Goal: Information Seeking & Learning: Learn about a topic

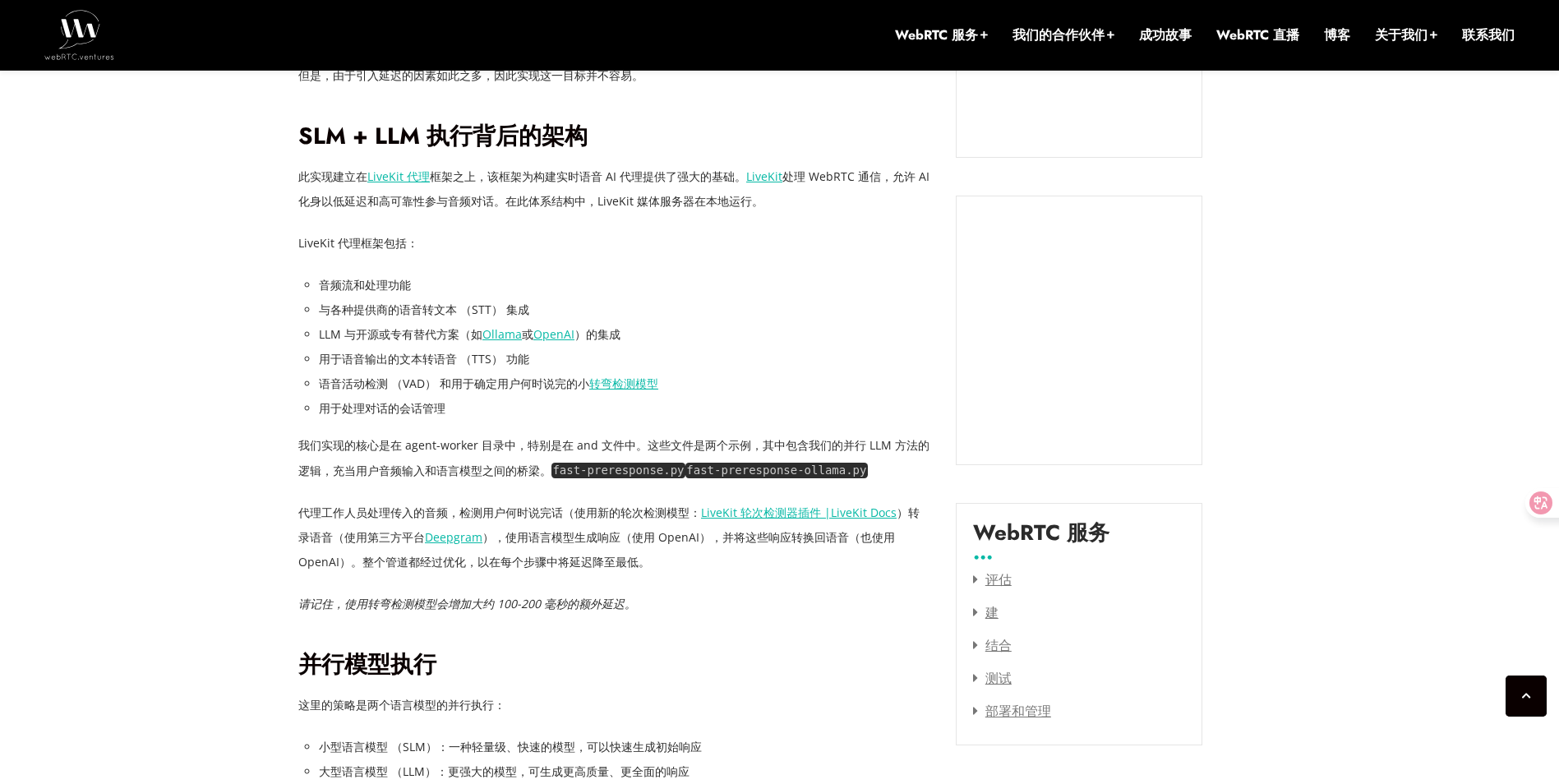
scroll to position [1684, 0]
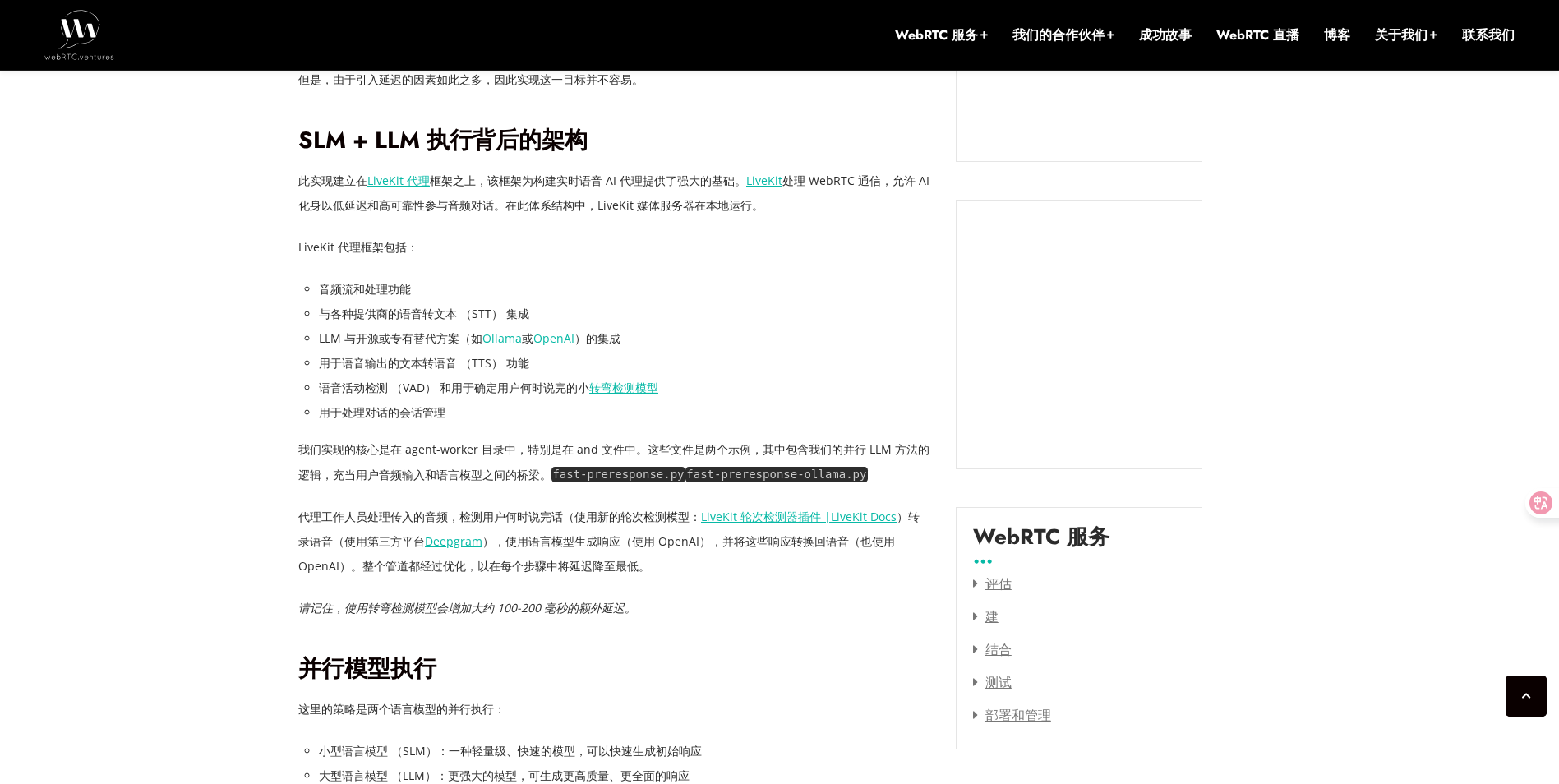
click at [754, 596] on p "请记住，使用转弯检测模型会增加大约 100-200 毫秒的额外延迟。" at bounding box center [615, 608] width 633 height 25
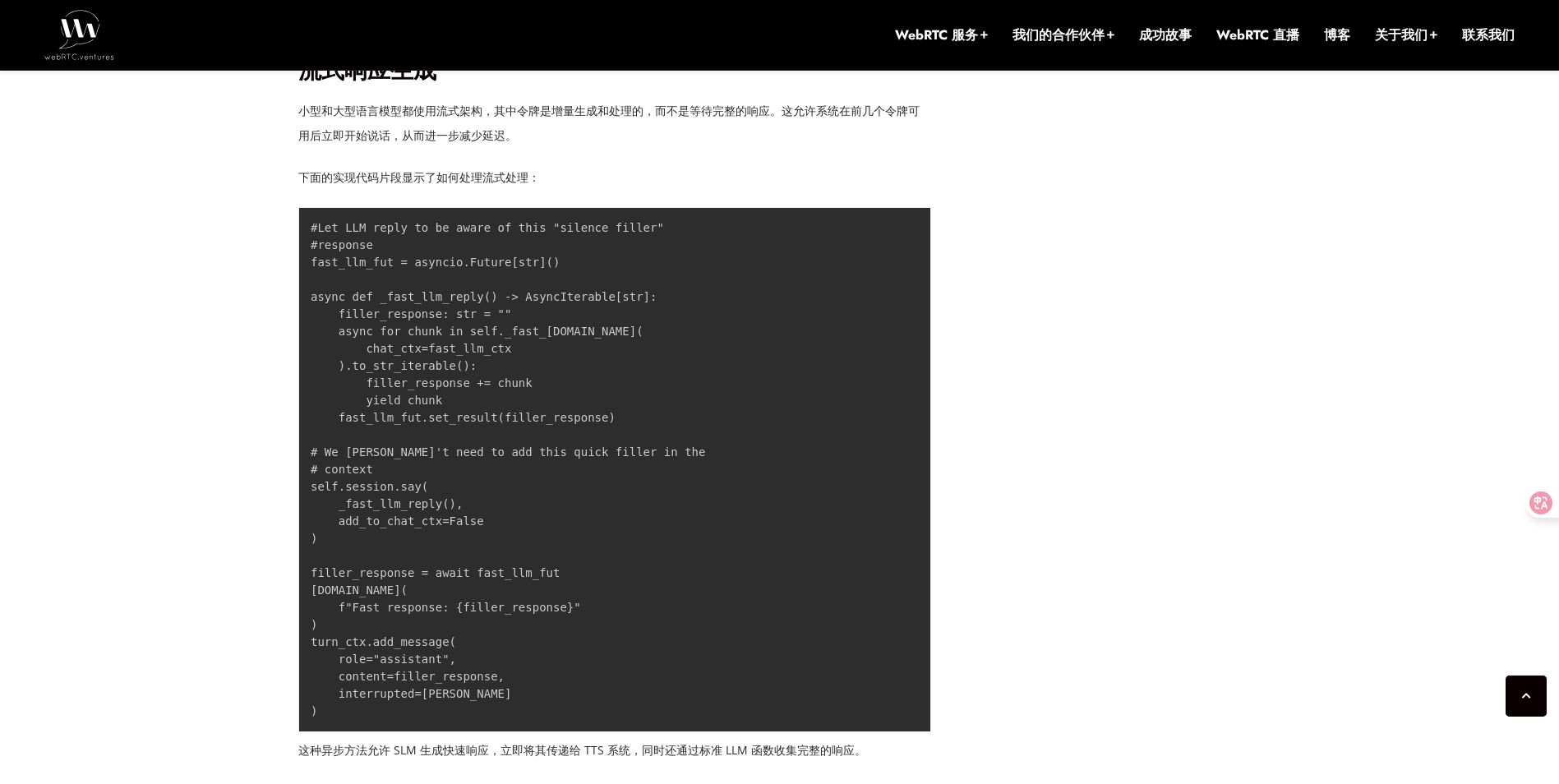
scroll to position [2506, 0]
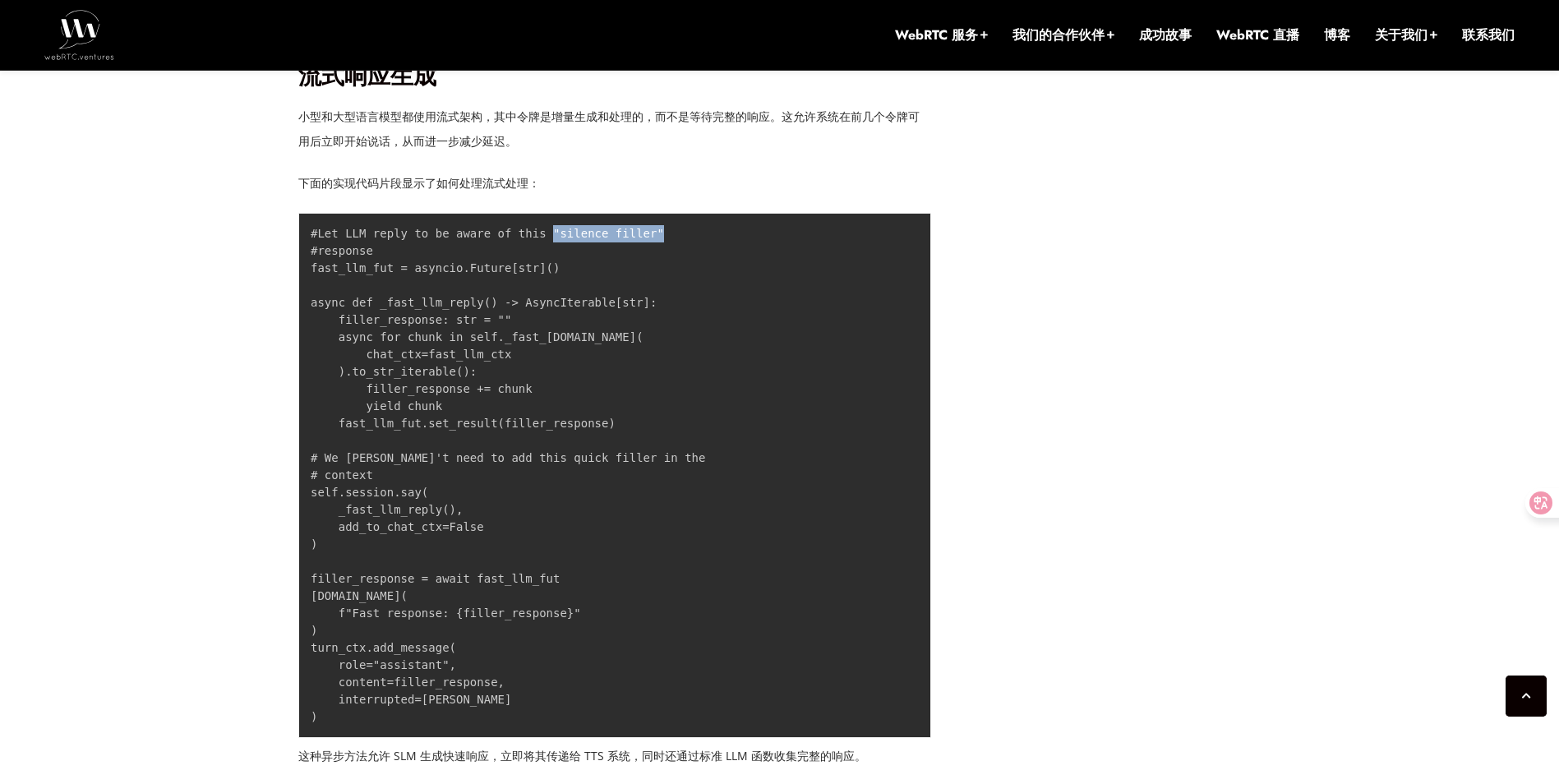
drag, startPoint x: 534, startPoint y: 197, endPoint x: 657, endPoint y: 197, distance: 123.0
click at [656, 213] on pre "#Let LLM reply to be aware of this "silence filler" #response fast_llm_fut = as…" at bounding box center [615, 474] width 633 height 525
drag, startPoint x: 657, startPoint y: 197, endPoint x: 680, endPoint y: 395, distance: 199.3
click at [680, 395] on pre "#Let LLM reply to be aware of this "silence filler" #response fast_llm_fut = as…" at bounding box center [615, 474] width 633 height 525
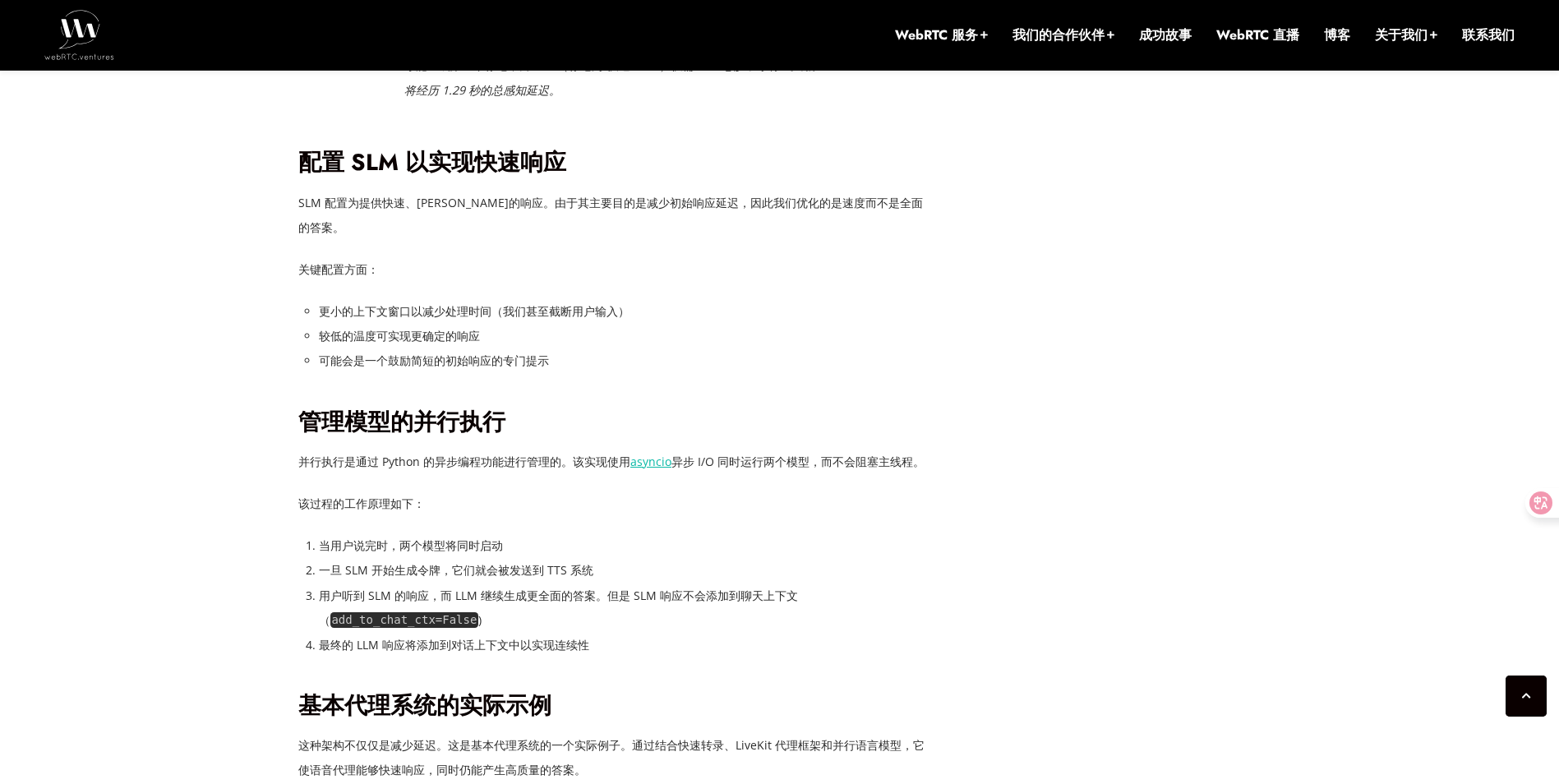
scroll to position [3656, 0]
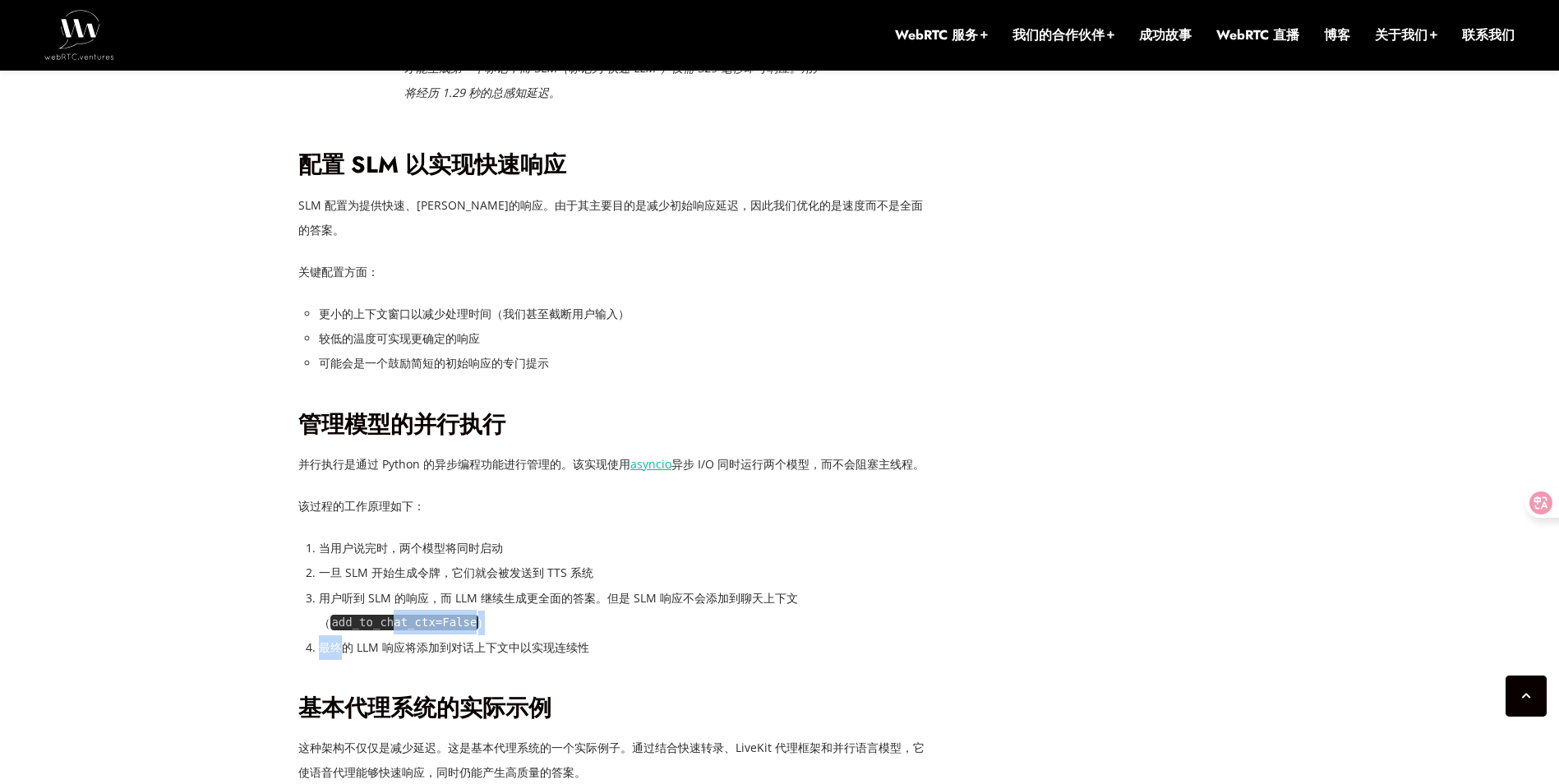
drag, startPoint x: 337, startPoint y: 598, endPoint x: 391, endPoint y: 580, distance: 56.9
click at [391, 580] on ol "当用户说完时，两个模型将同时启动 一旦 SLM 开始生成令牌，它们就会被发送到 TTS 系统 用户听到 SLM 的响应，而 LLM 继续生成更全面的答案。但是…" at bounding box center [625, 597] width 612 height 123
drag, startPoint x: 391, startPoint y: 580, endPoint x: 466, endPoint y: 615, distance: 82.8
click at [461, 616] on div "构建实时 AI 语音代理的最大挑战之一是用户说完和系统响应之间的延迟，称为延迟。即使语音 AI 应用程序中的微小延迟也会扰乱对话的自然流程并损害您的用户体验。…" at bounding box center [615, 49] width 633 height 4999
drag, startPoint x: 384, startPoint y: 603, endPoint x: 528, endPoint y: 596, distance: 144.2
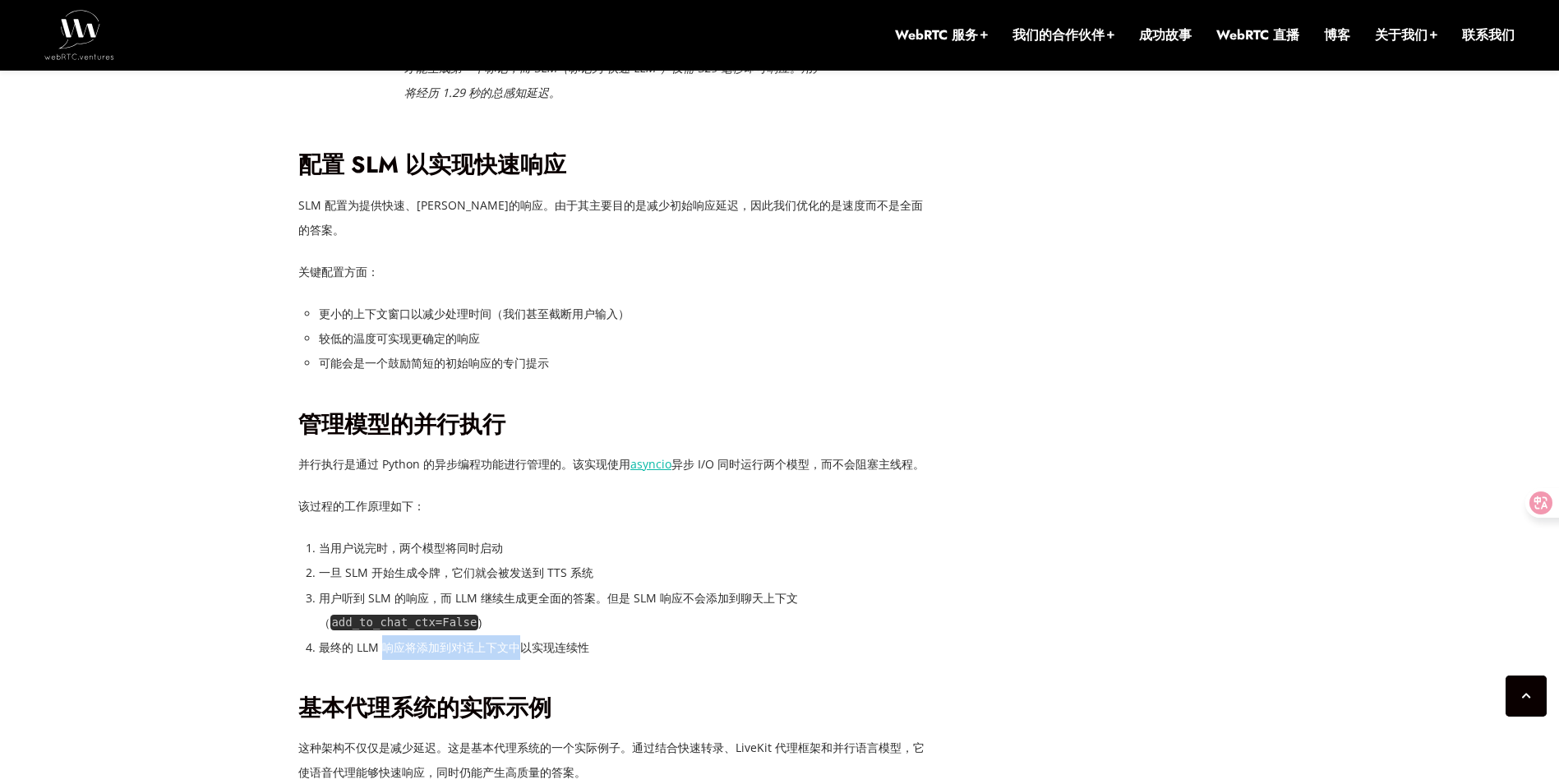
click at [528, 635] on li "最终的 LLM 响应将添加到对话上下文中以实现连续性" at bounding box center [625, 647] width 612 height 25
drag, startPoint x: 528, startPoint y: 596, endPoint x: 636, endPoint y: 645, distance: 118.6
click at [636, 694] on h2 "基本代理系统的实际示例" at bounding box center [615, 708] width 633 height 29
drag, startPoint x: 378, startPoint y: 596, endPoint x: 520, endPoint y: 600, distance: 142.1
click at [520, 635] on li "最终的 LLM 响应将添加到对话上下文中以实现连续性" at bounding box center [625, 647] width 612 height 25
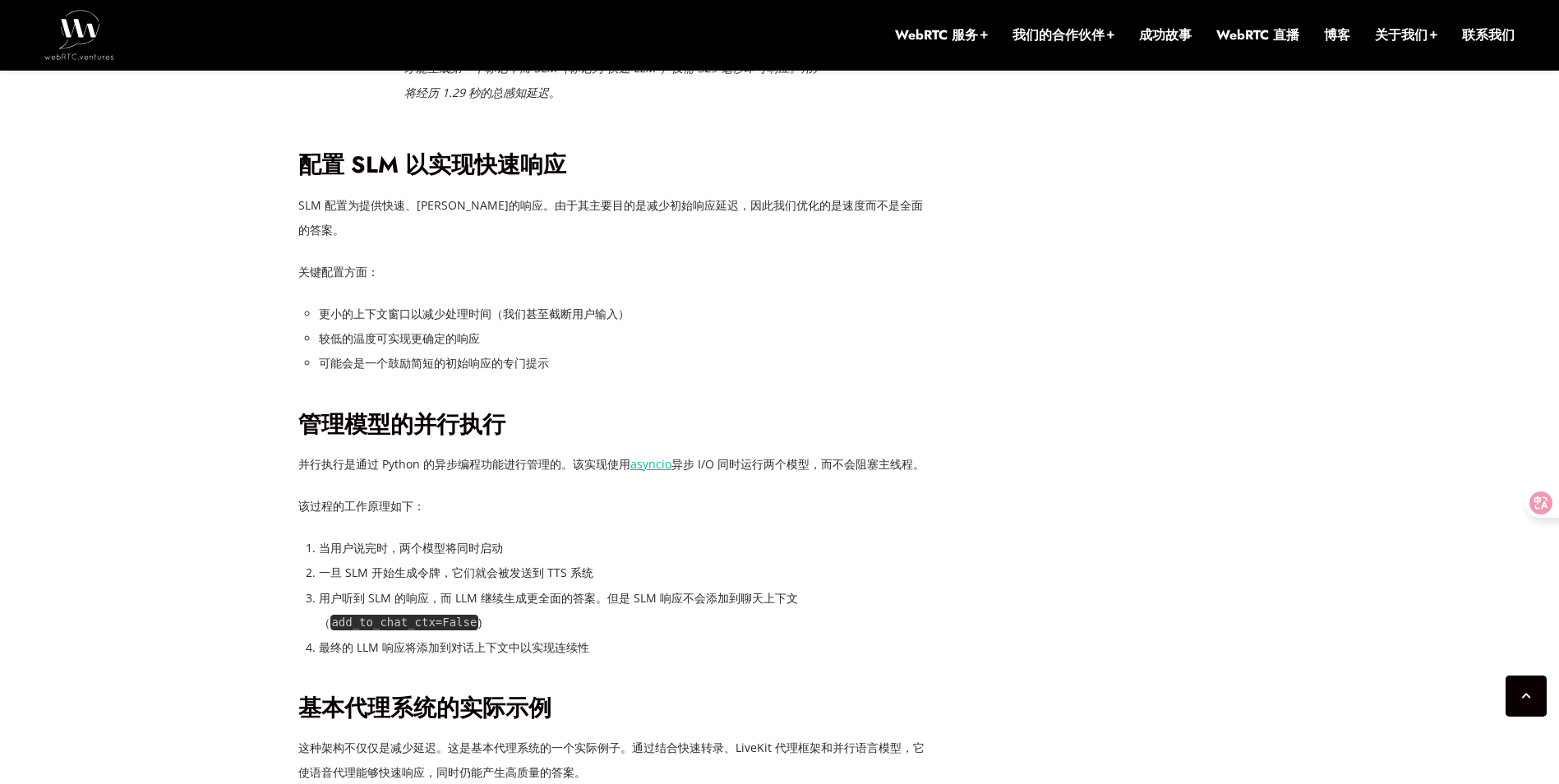
drag, startPoint x: 520, startPoint y: 600, endPoint x: 733, endPoint y: 645, distance: 217.7
click at [733, 694] on h2 "基本代理系统的实际示例" at bounding box center [615, 708] width 633 height 29
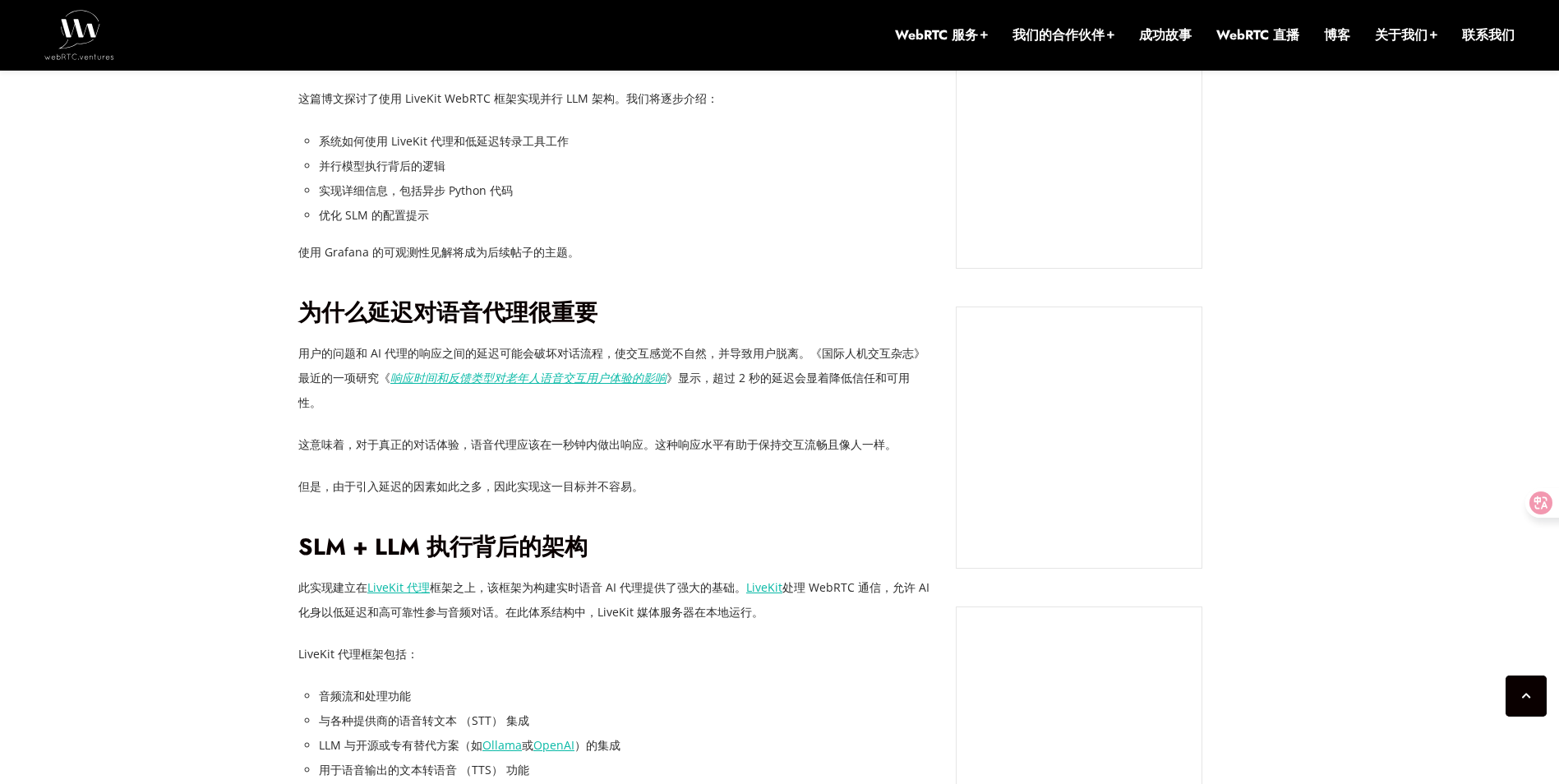
scroll to position [1274, 0]
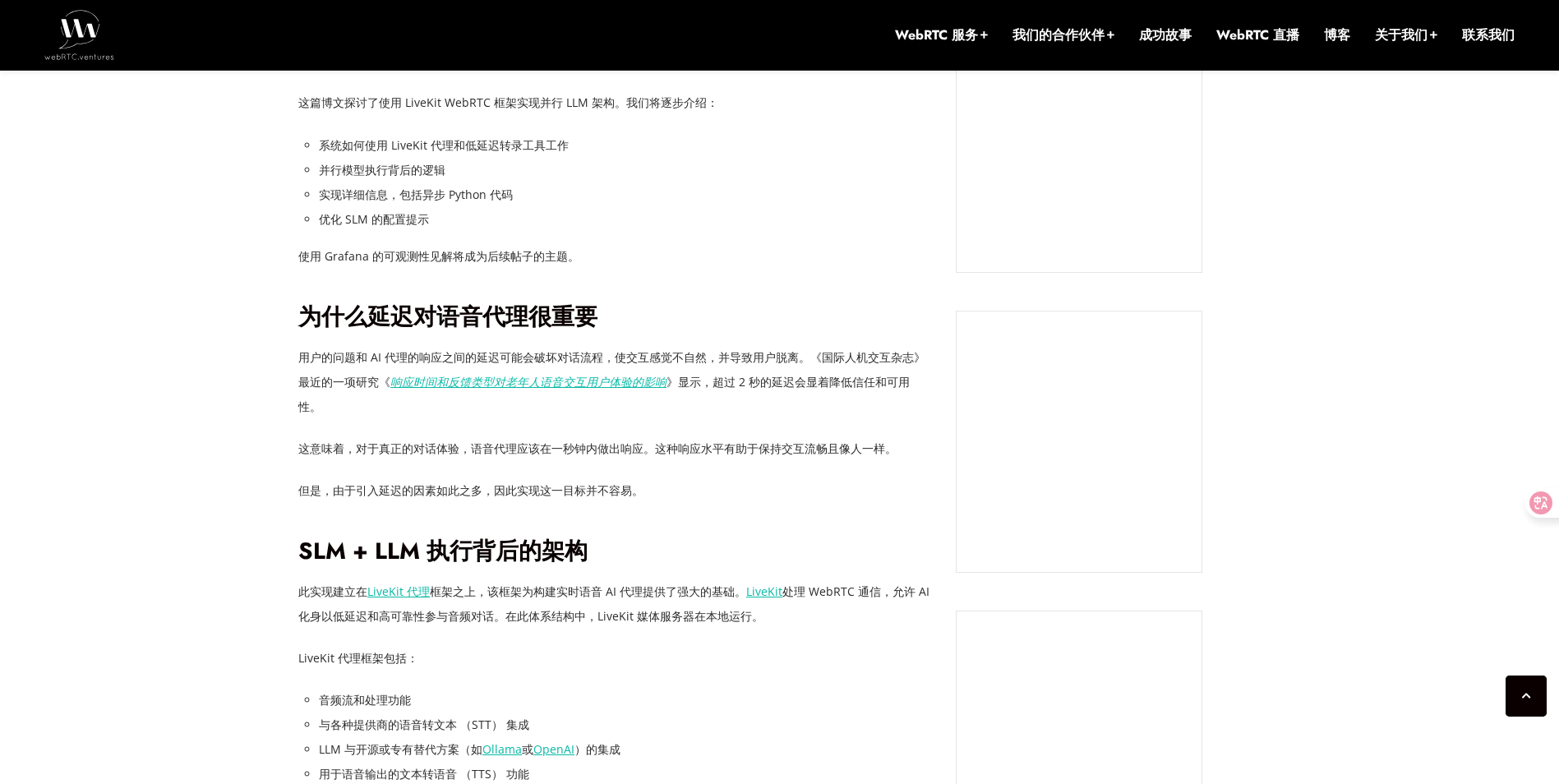
click at [706, 478] on p "但是，由于引入延迟的因素如此之多，因此实现这一目标并不容易。" at bounding box center [615, 490] width 633 height 25
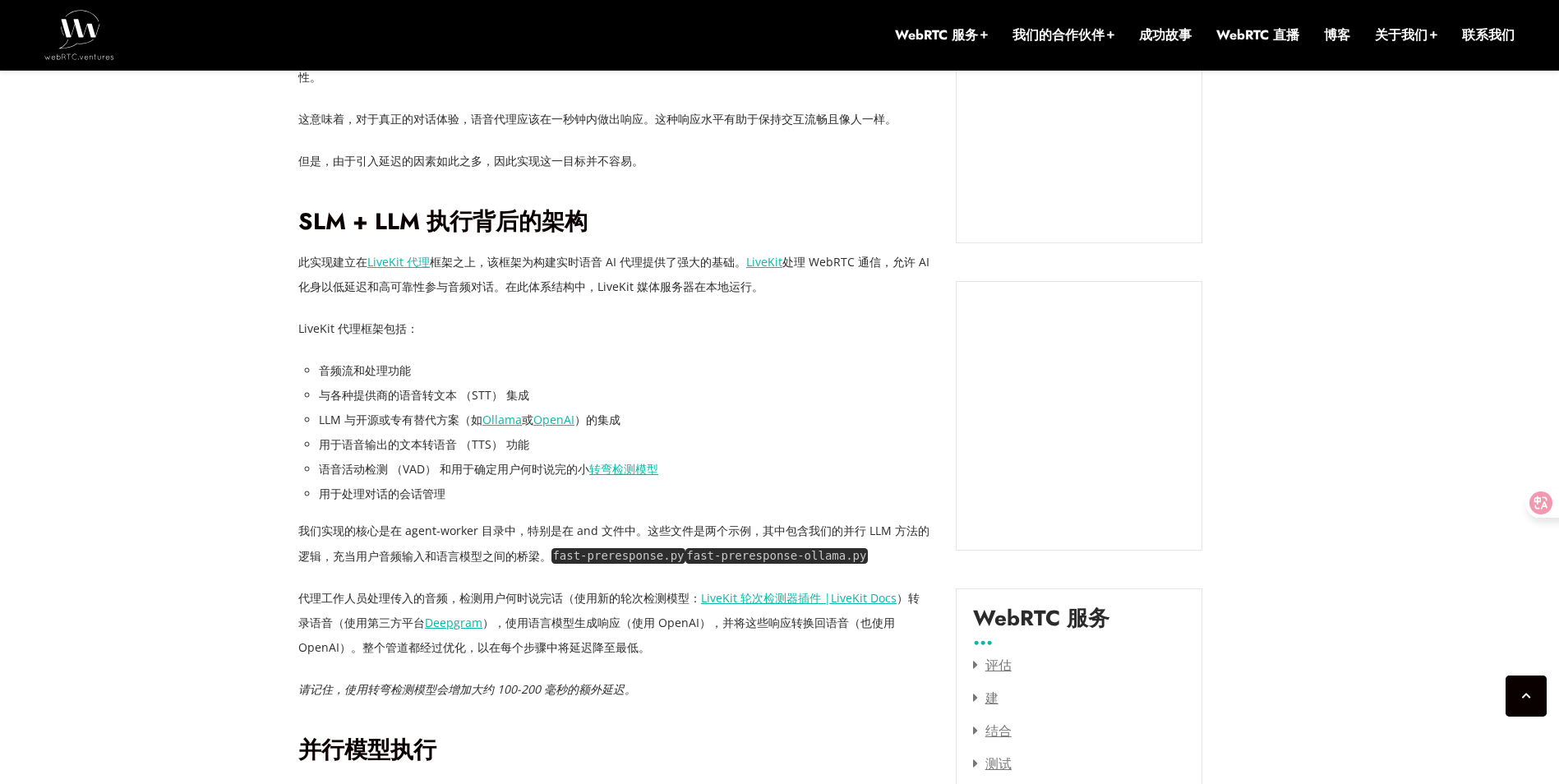
scroll to position [1602, 0]
